Goal: Task Accomplishment & Management: Use online tool/utility

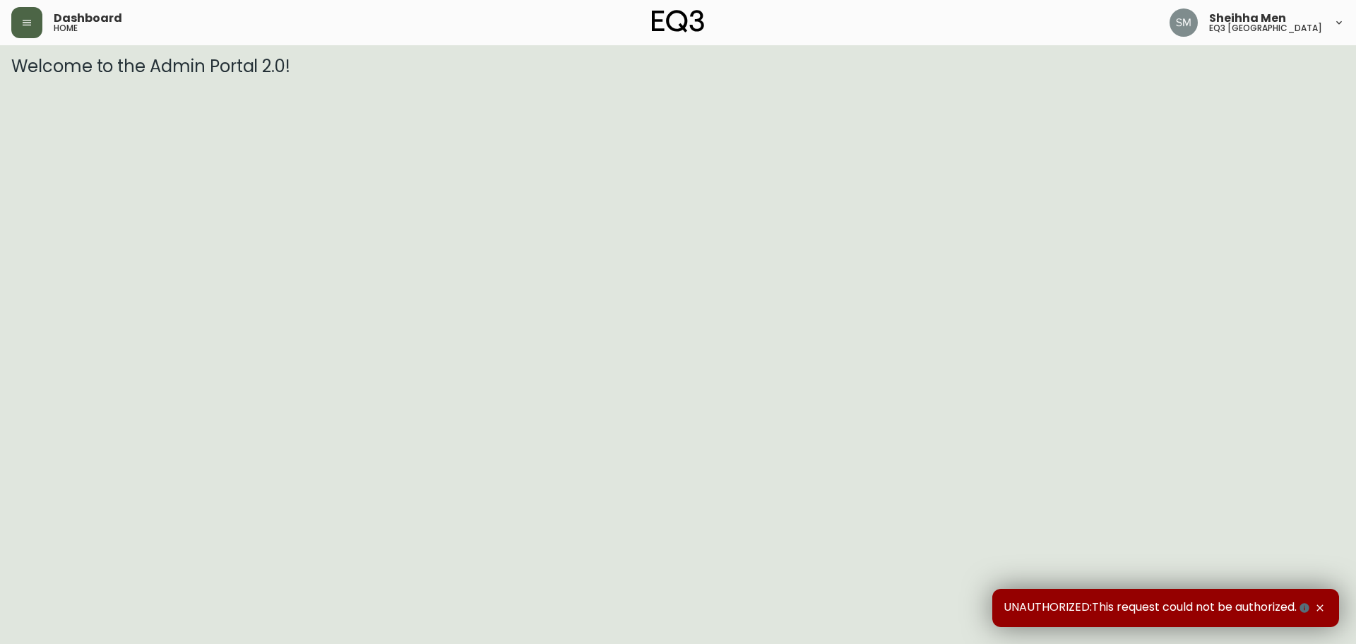
click at [39, 22] on button "button" at bounding box center [26, 22] width 31 height 31
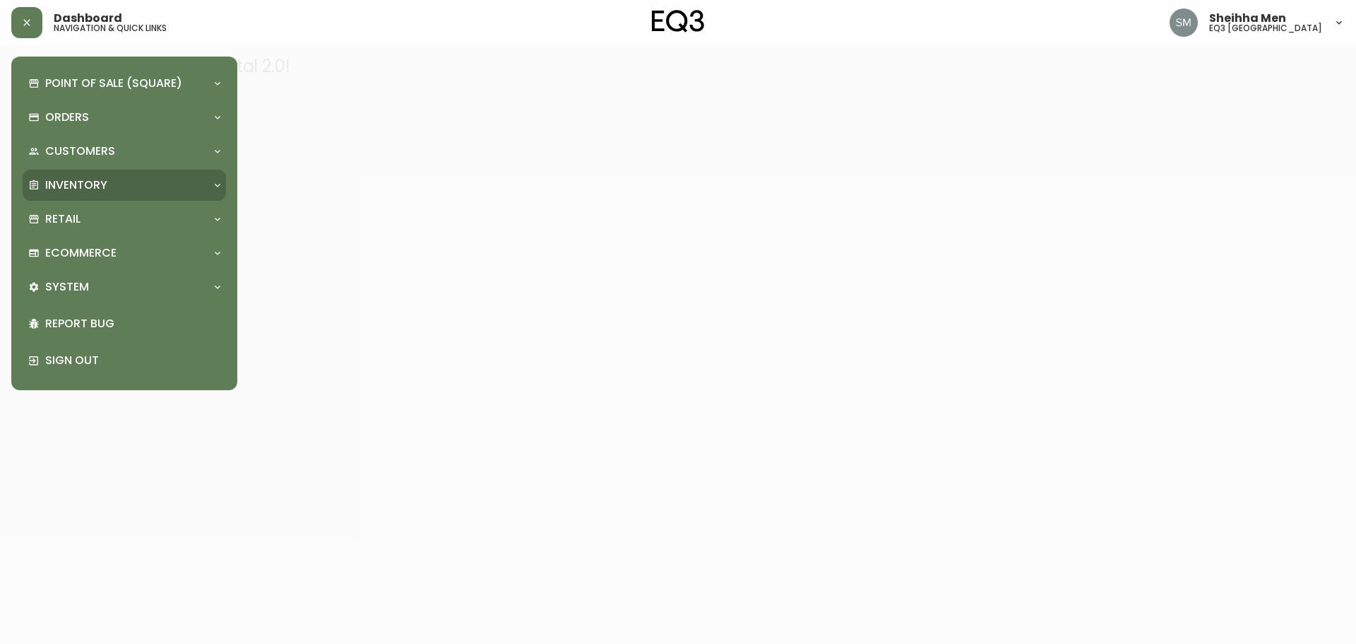
click at [148, 191] on div "Inventory" at bounding box center [117, 185] width 178 height 16
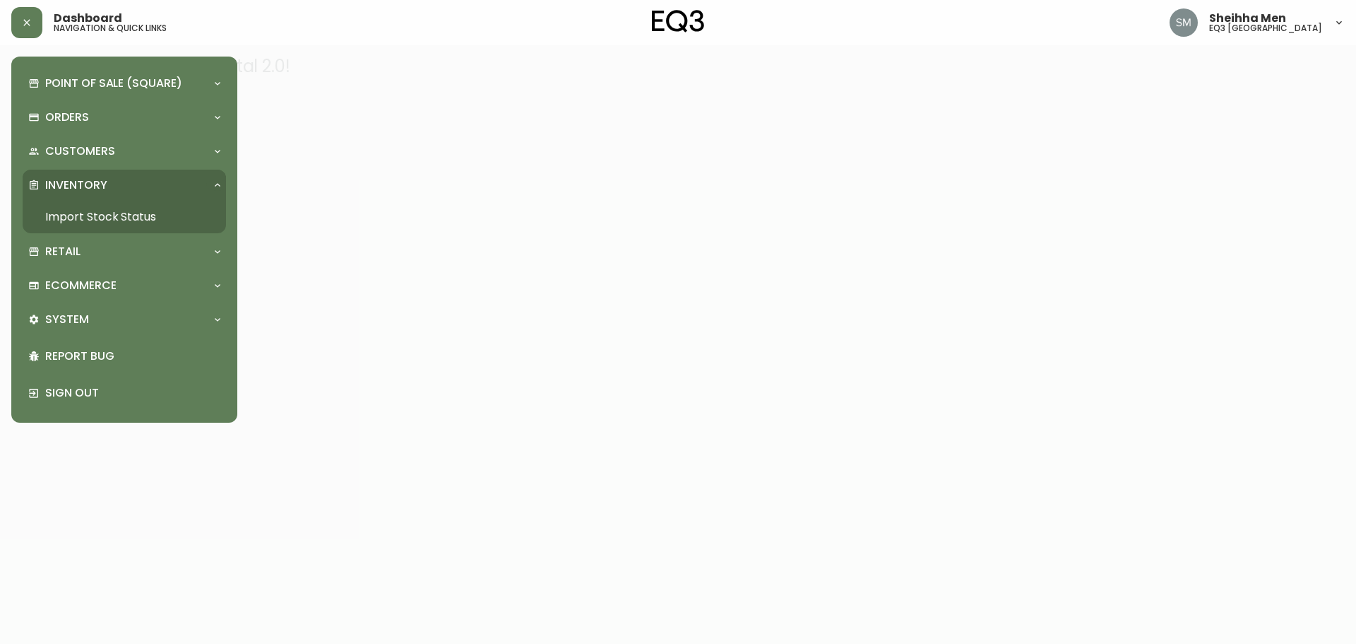
click at [150, 223] on link "Import Stock Status" at bounding box center [124, 217] width 203 height 32
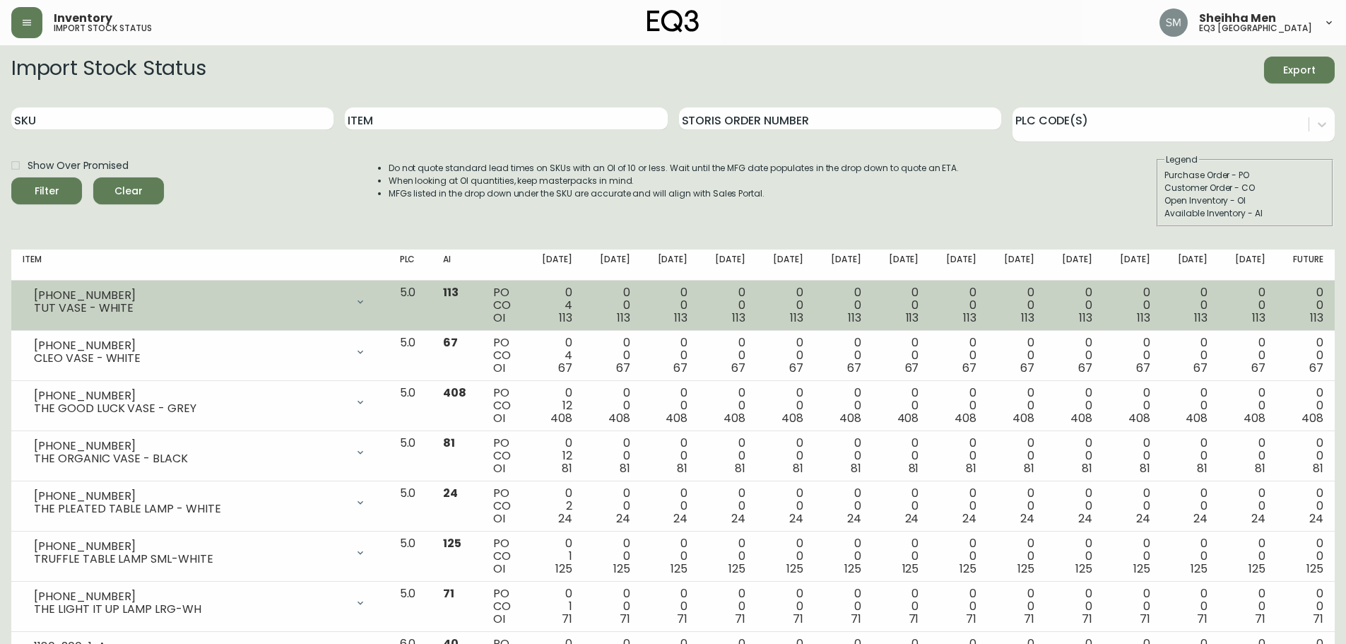
click at [572, 301] on div "0 4 113" at bounding box center [554, 305] width 35 height 38
